Goal: Find specific fact: Find contact information

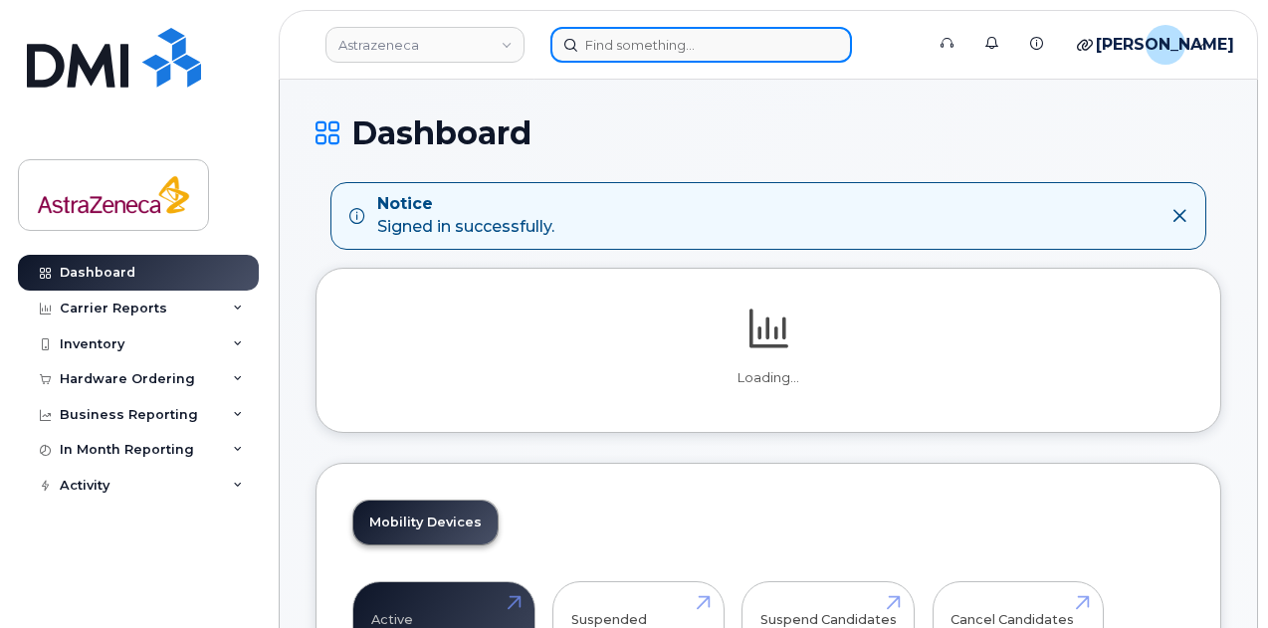
click at [619, 53] on input at bounding box center [701, 45] width 302 height 36
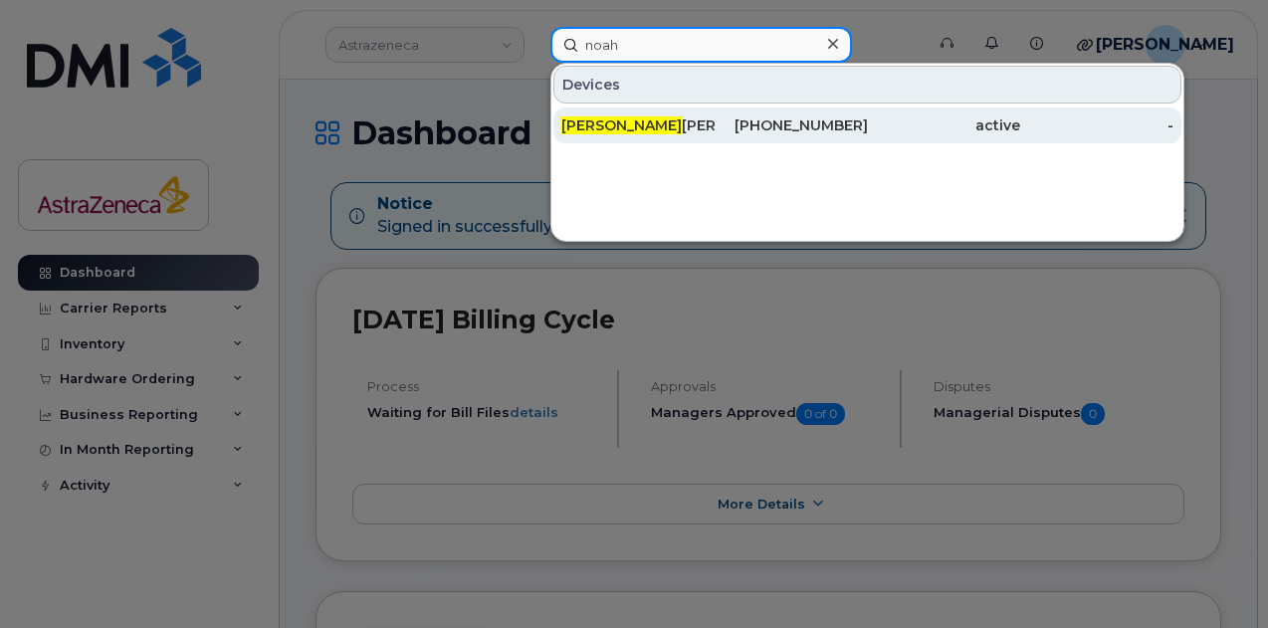
type input "noah"
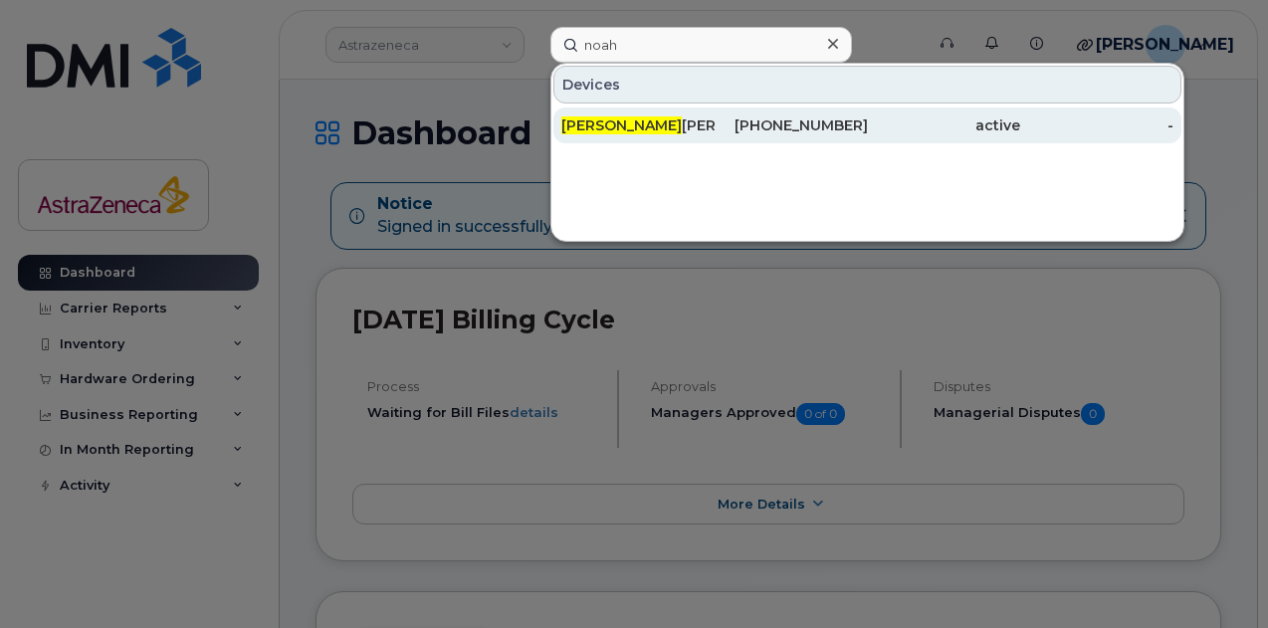
click at [606, 122] on div "Noah Manczyk" at bounding box center [637, 125] width 153 height 20
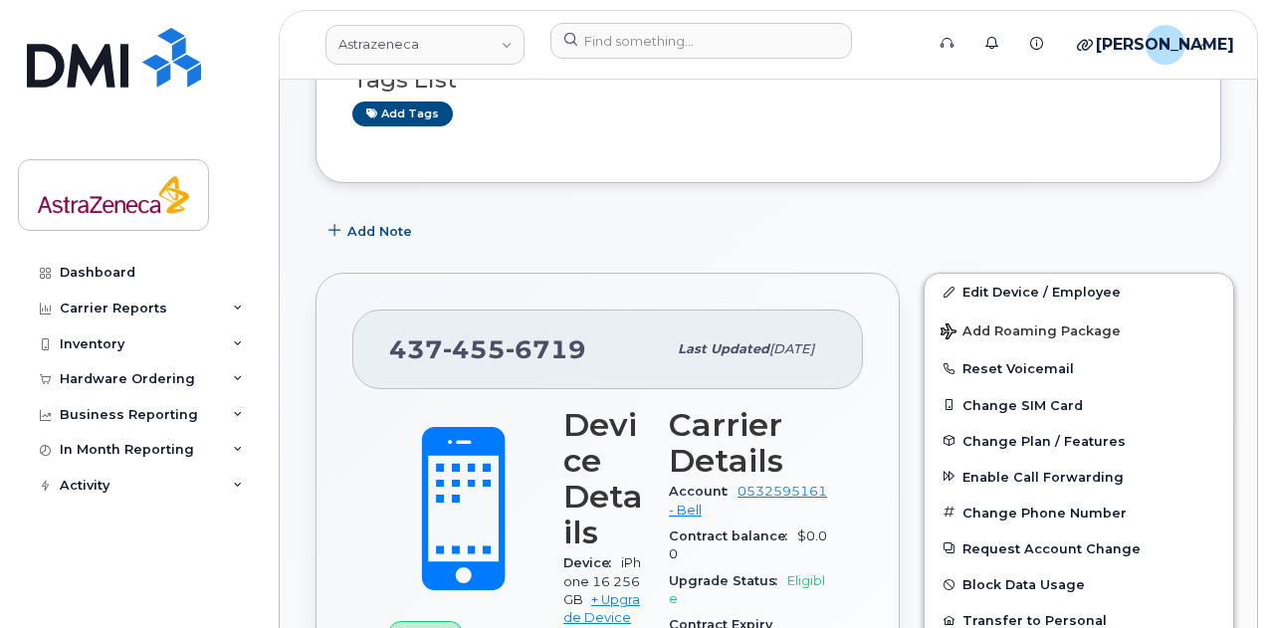
scroll to position [274, 0]
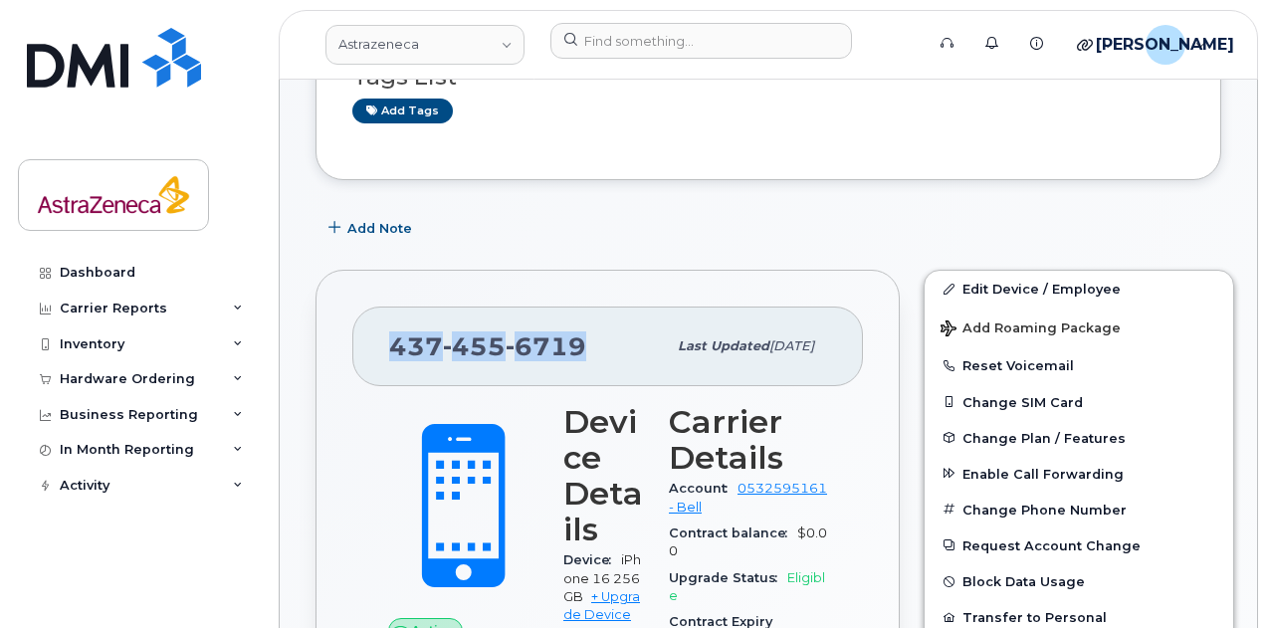
drag, startPoint x: 585, startPoint y: 335, endPoint x: 369, endPoint y: 325, distance: 216.2
click at [369, 325] on div "[PHONE_NUMBER] Last updated [DATE]" at bounding box center [607, 347] width 511 height 80
copy span "[PHONE_NUMBER]"
